Goal: Task Accomplishment & Management: Manage account settings

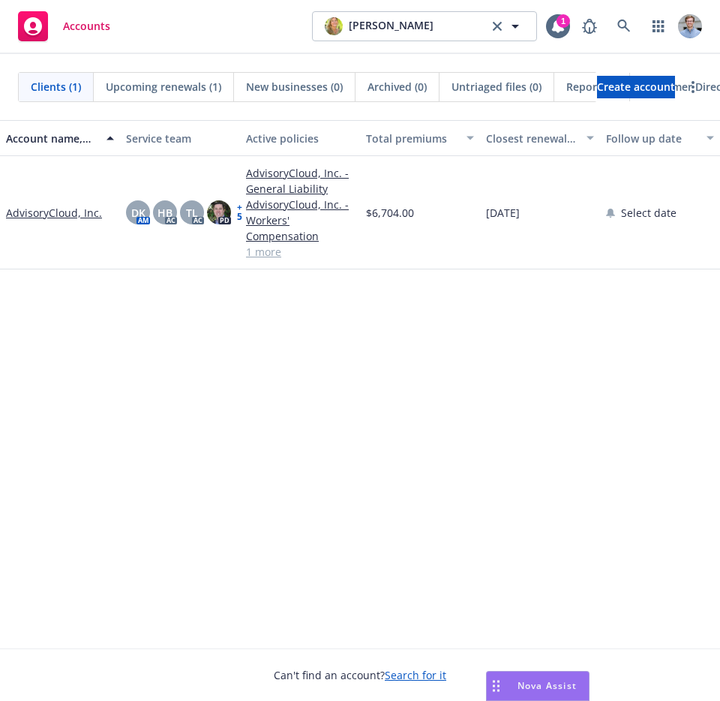
click at [54, 211] on link "AdvisoryCloud, Inc." at bounding box center [54, 213] width 96 height 16
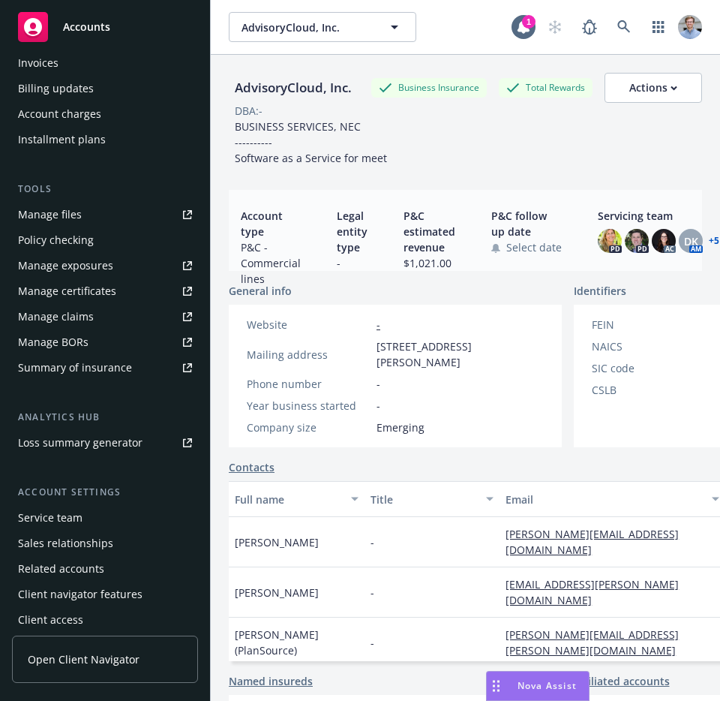
scroll to position [302, 0]
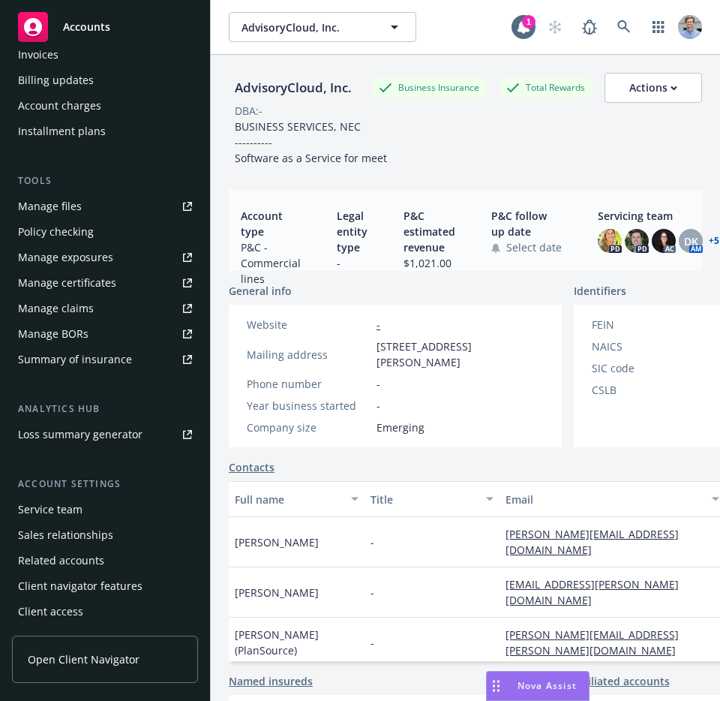
click at [74, 590] on div "Client navigator features" at bounding box center [80, 586] width 125 height 24
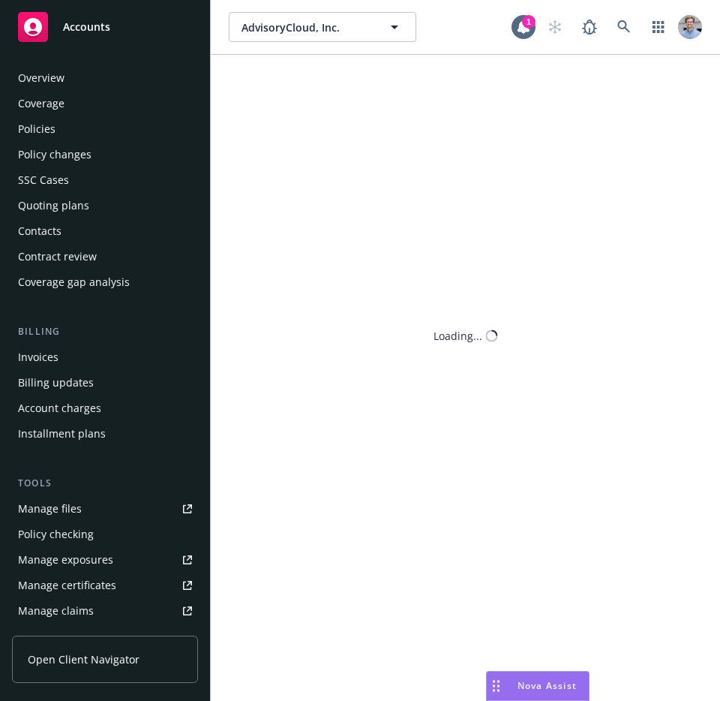
scroll to position [302, 0]
